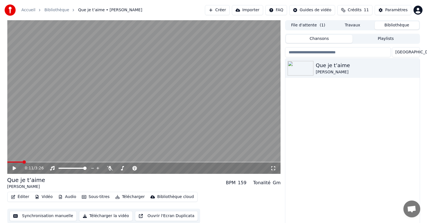
scroll to position [3, 0]
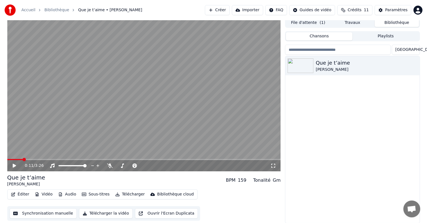
click at [233, 160] on span at bounding box center [144, 159] width 274 height 1
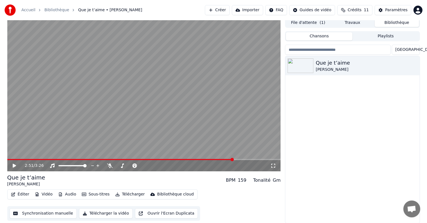
click at [15, 165] on icon at bounding box center [14, 166] width 3 height 4
click at [206, 159] on video at bounding box center [144, 95] width 274 height 154
click at [206, 160] on span at bounding box center [121, 159] width 228 height 1
click at [13, 166] on icon at bounding box center [14, 166] width 3 height 4
click at [16, 165] on icon at bounding box center [18, 166] width 13 height 5
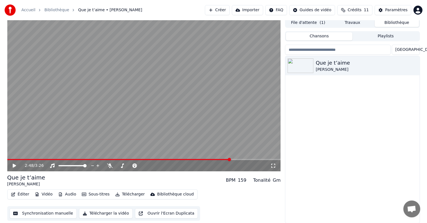
click at [207, 159] on video at bounding box center [144, 95] width 274 height 154
click at [207, 159] on span at bounding box center [119, 159] width 224 height 1
click at [198, 159] on span at bounding box center [108, 159] width 202 height 1
click at [191, 160] on span at bounding box center [102, 159] width 190 height 1
click at [15, 166] on icon at bounding box center [14, 165] width 3 height 3
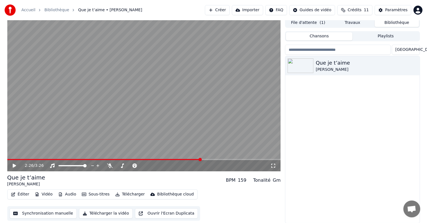
click at [15, 166] on icon at bounding box center [14, 166] width 3 height 4
click at [15, 166] on icon at bounding box center [14, 165] width 3 height 3
